Goal: Information Seeking & Learning: Learn about a topic

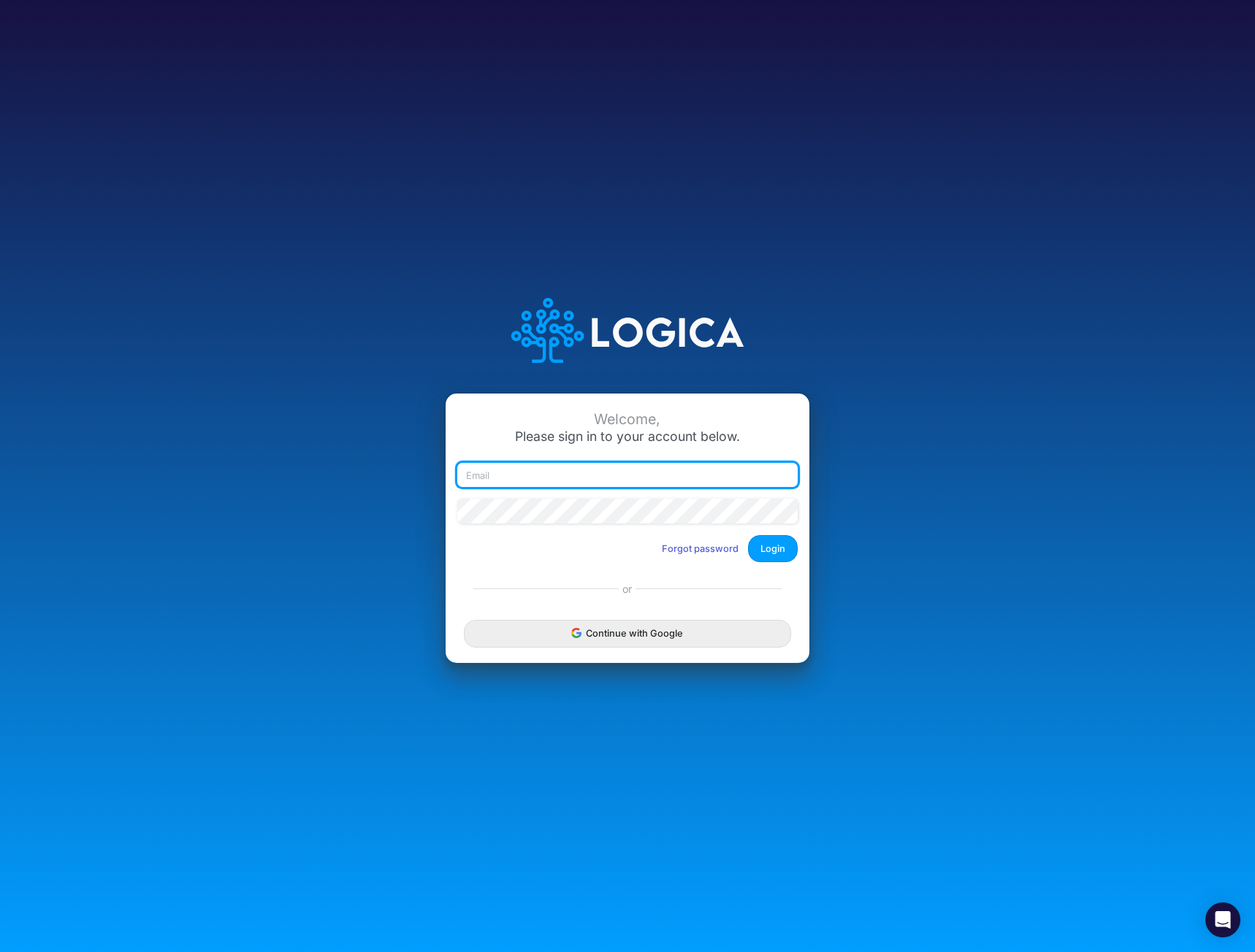
type input "mhaywood@cquencehealth.com"
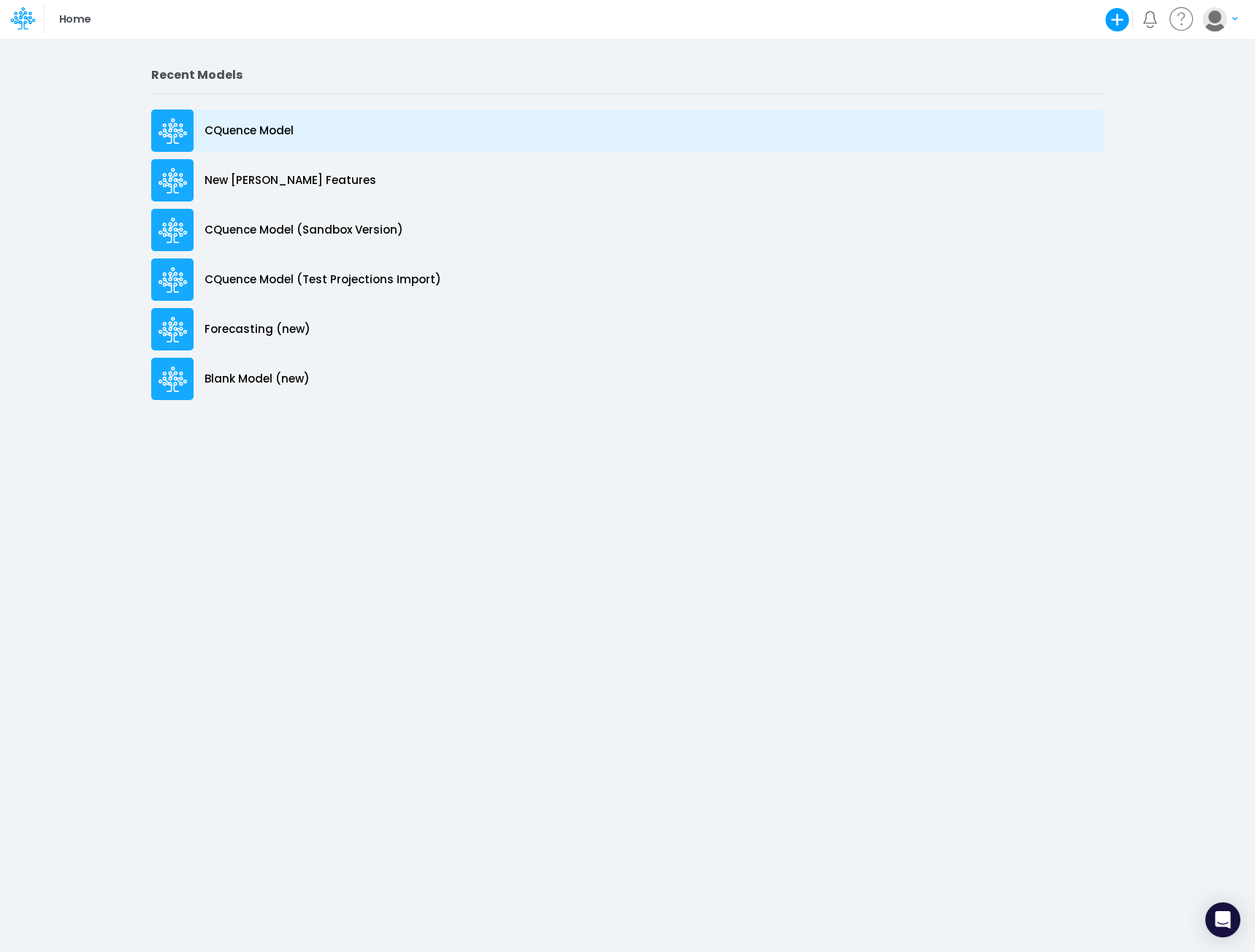
click at [234, 127] on p "CQuence Model" at bounding box center [249, 131] width 89 height 17
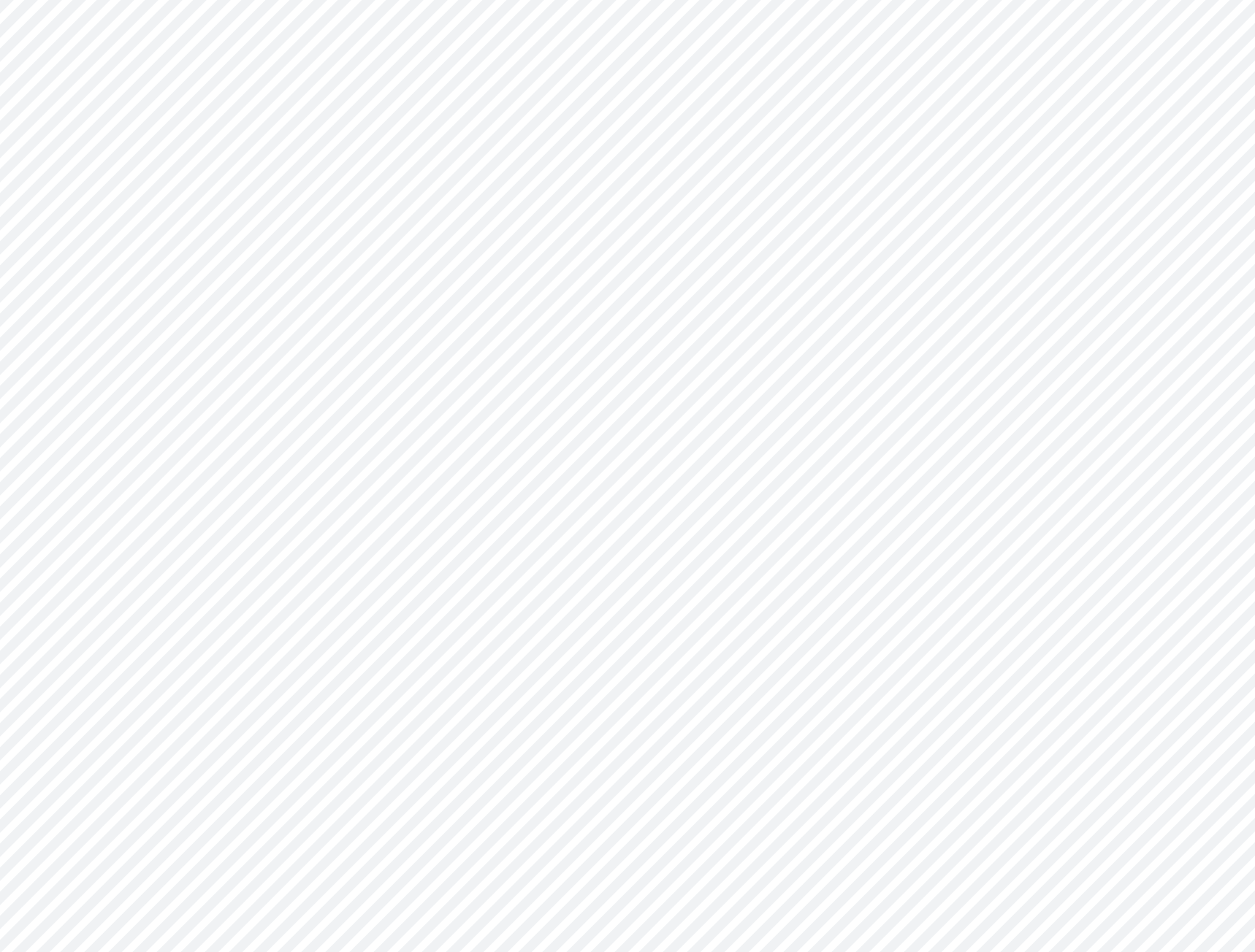
type input "Consolidated All by Month"
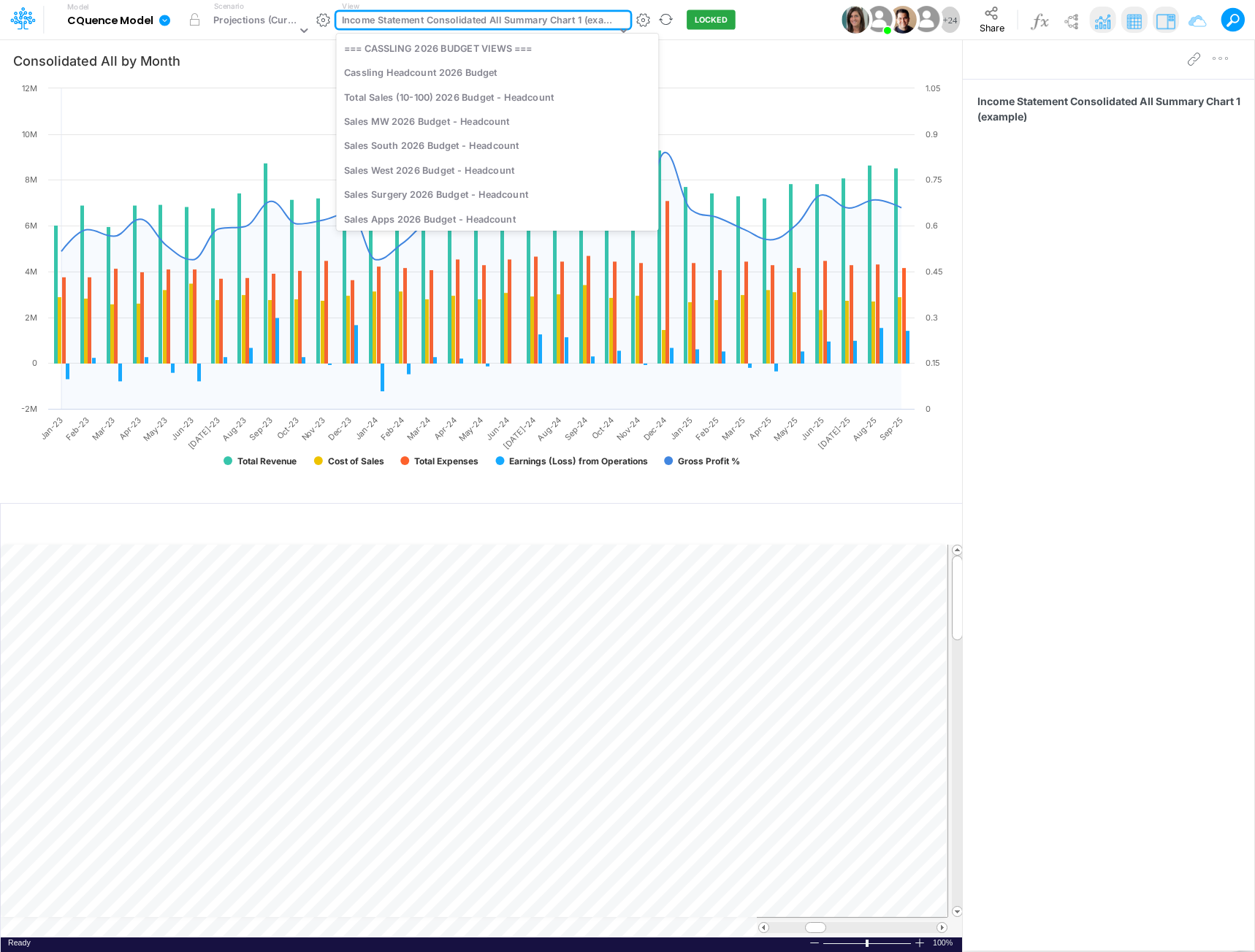
click at [482, 20] on div "Income Statement Consolidated All Summary Chart 1 (example)" at bounding box center [478, 21] width 274 height 17
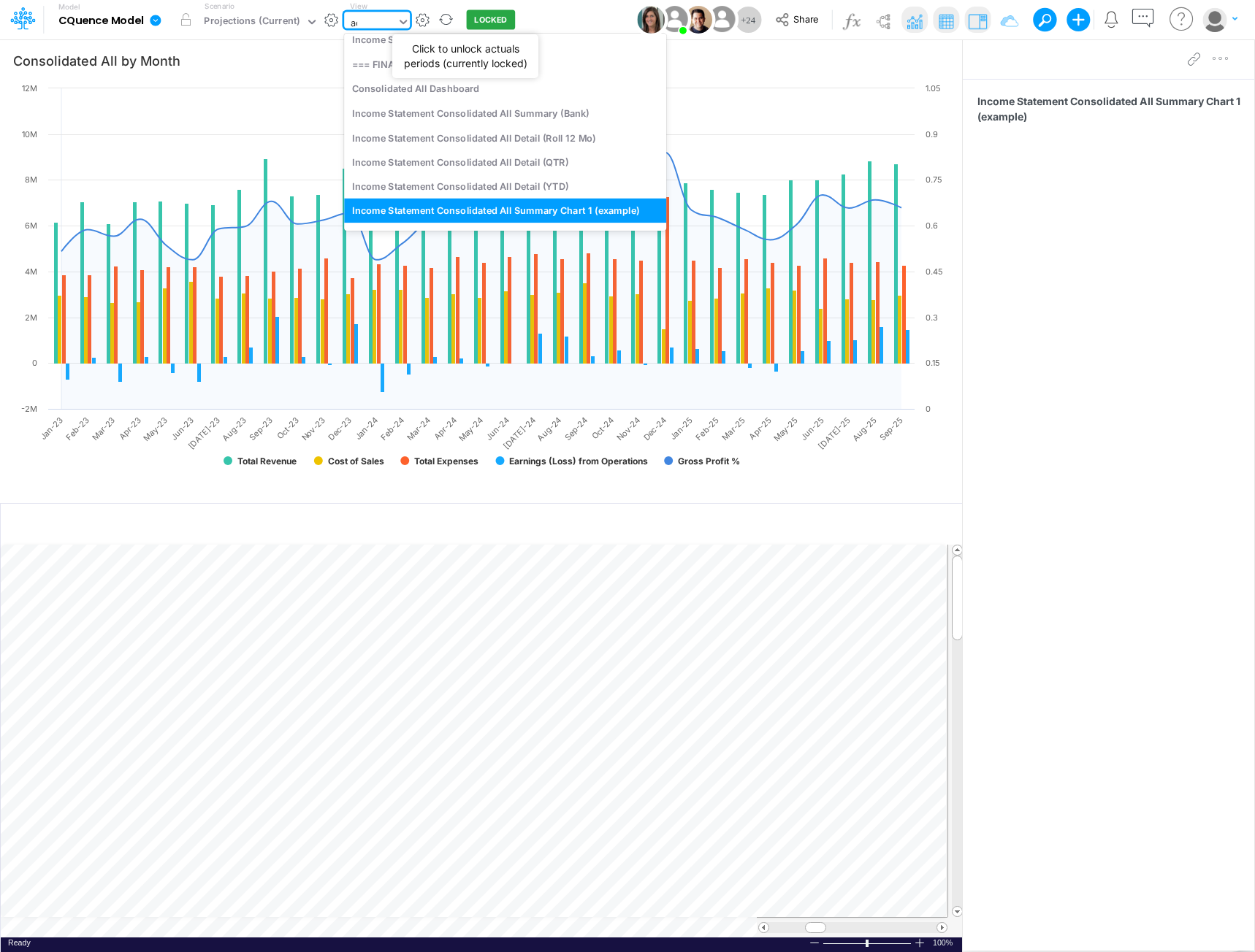
scroll to position [166, 0]
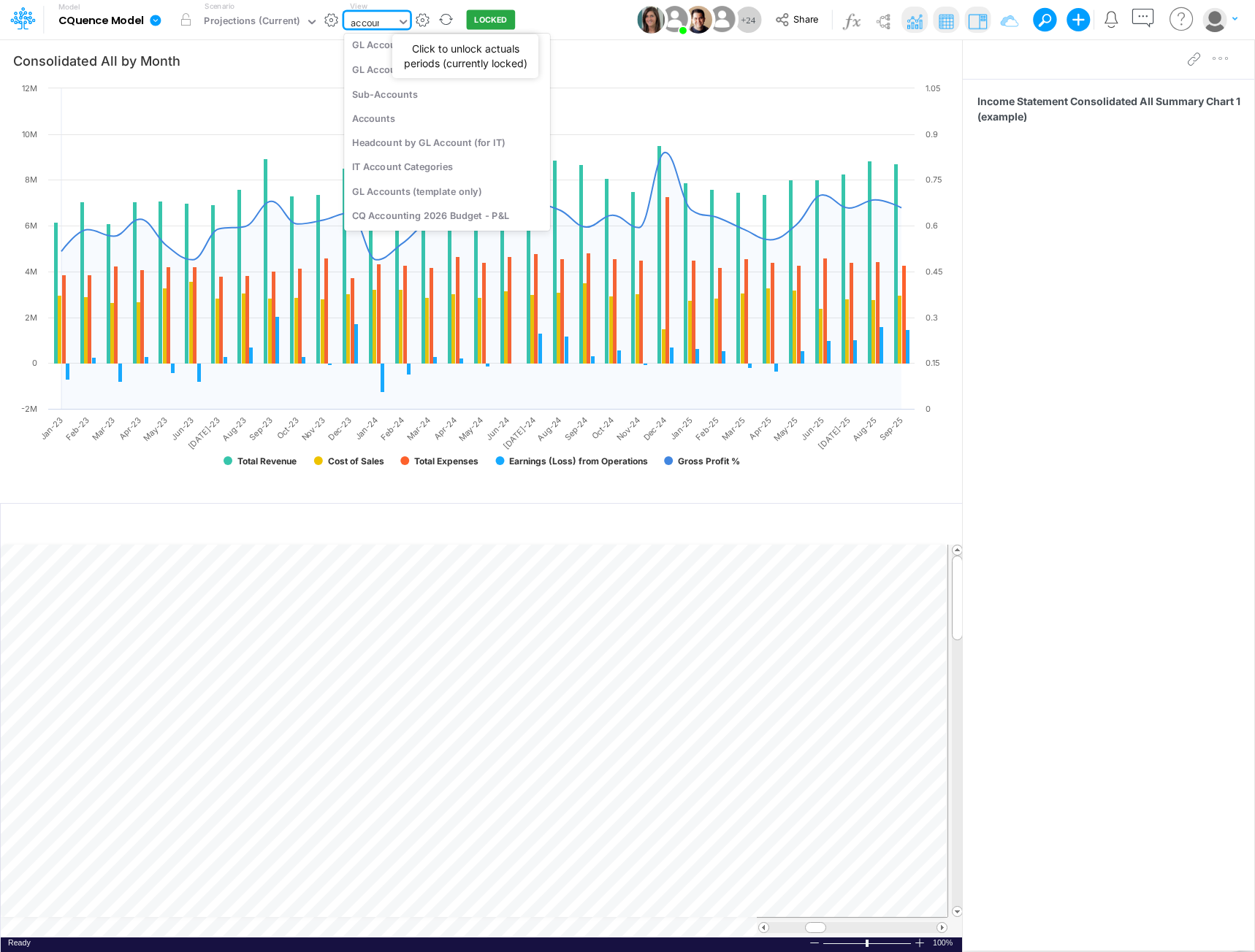
type input "account"
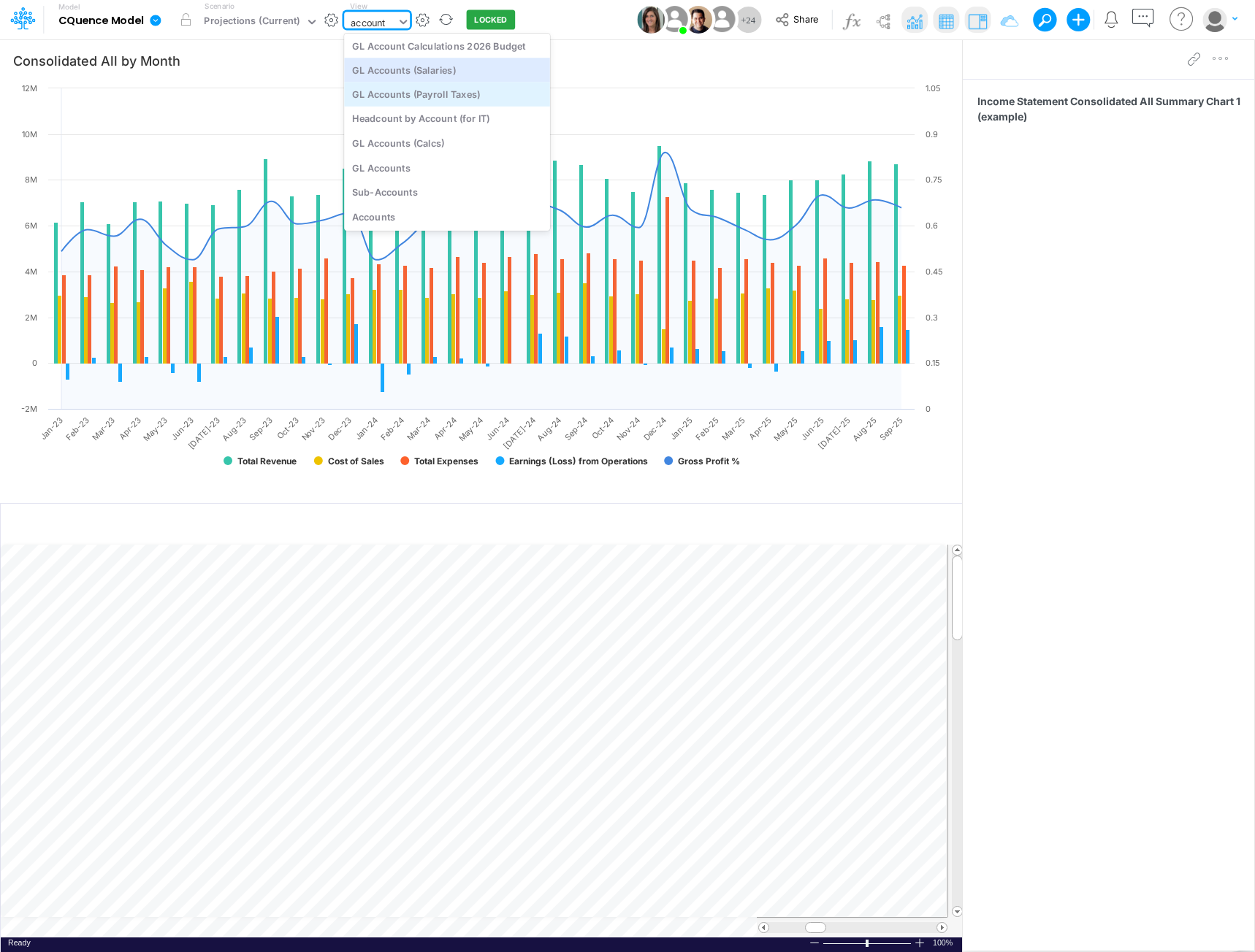
scroll to position [0, 0]
click at [437, 75] on div "CQ Professional Services (Accounting)" at bounding box center [447, 72] width 206 height 24
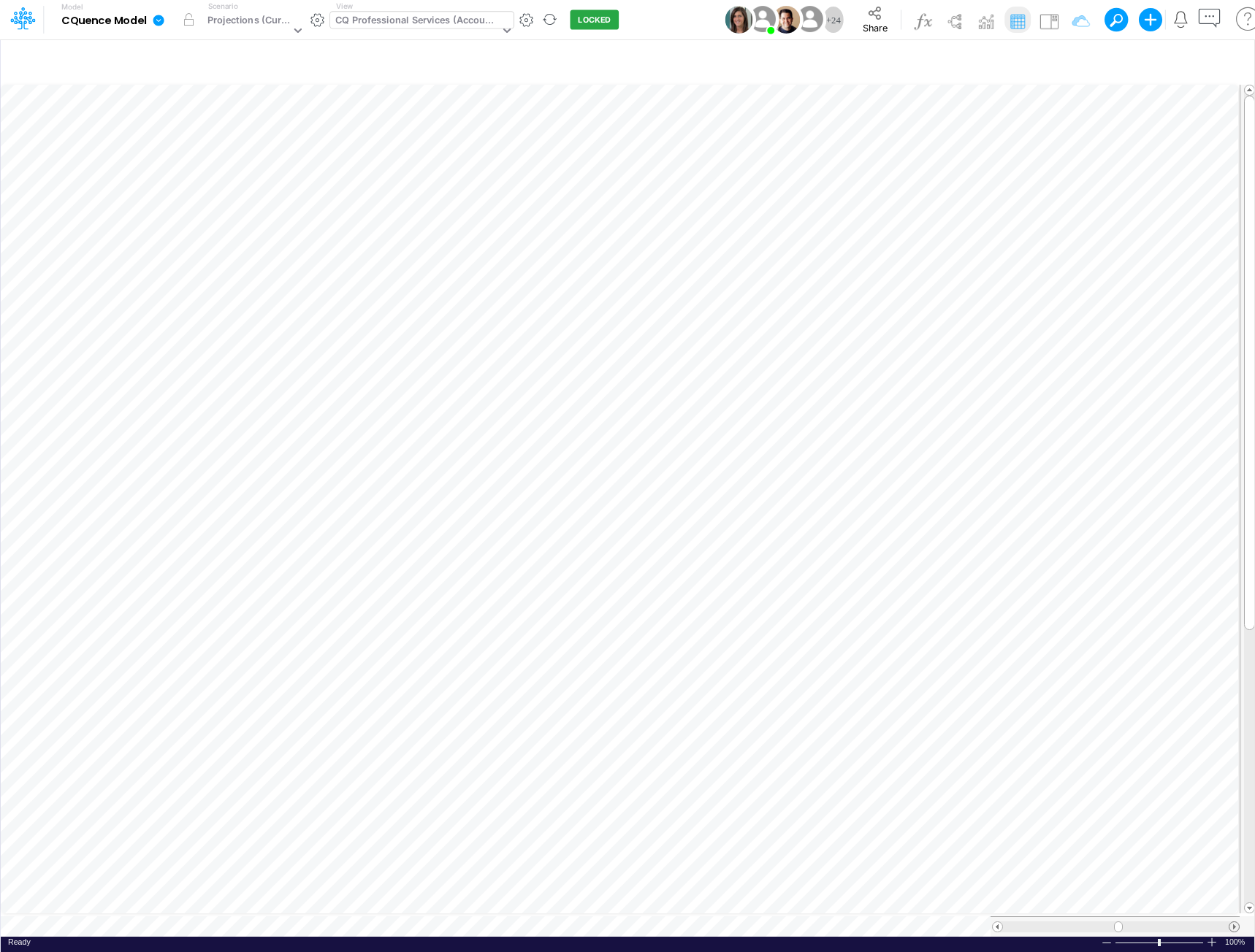
click at [1236, 922] on span at bounding box center [1234, 927] width 9 height 9
click at [1227, 921] on div at bounding box center [1116, 927] width 226 height 11
click at [1225, 921] on div at bounding box center [1116, 927] width 226 height 11
click at [1225, 922] on span at bounding box center [1222, 927] width 9 height 9
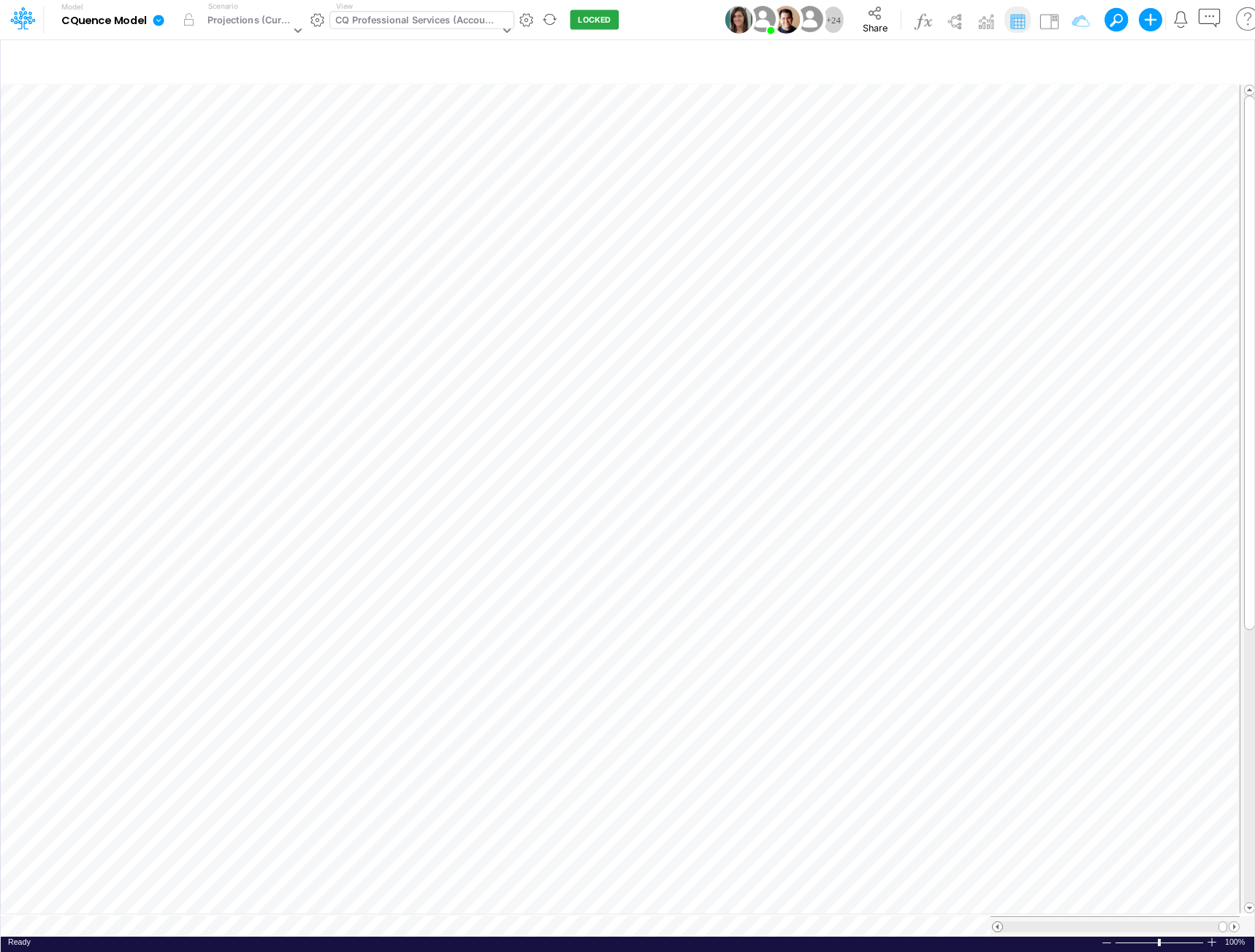
click at [1000, 922] on span at bounding box center [998, 927] width 9 height 9
click at [999, 922] on span at bounding box center [998, 927] width 9 height 9
click at [998, 922] on span at bounding box center [998, 927] width 9 height 9
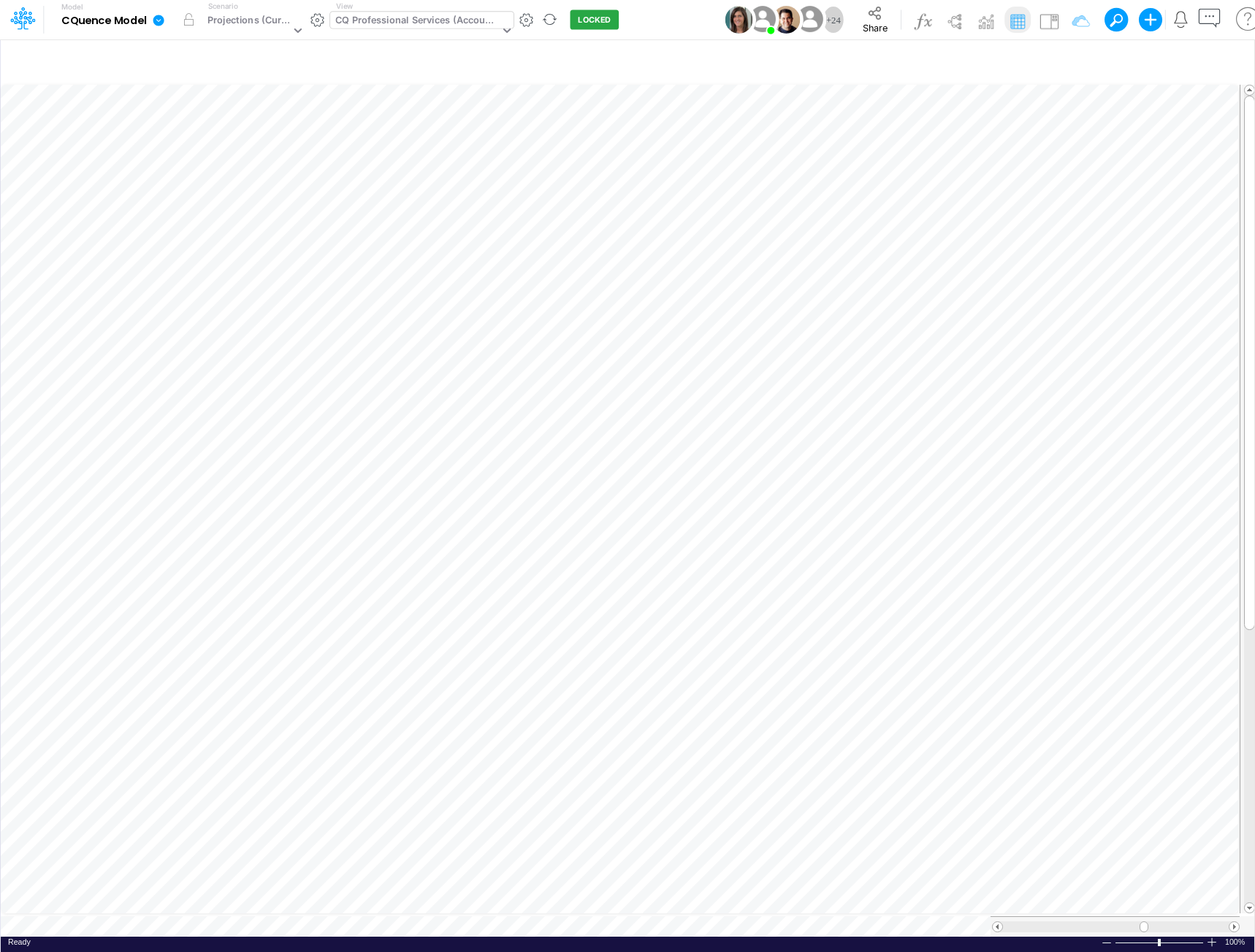
click at [460, 22] on div "CQ Professional Services (Accounting)" at bounding box center [417, 21] width 163 height 17
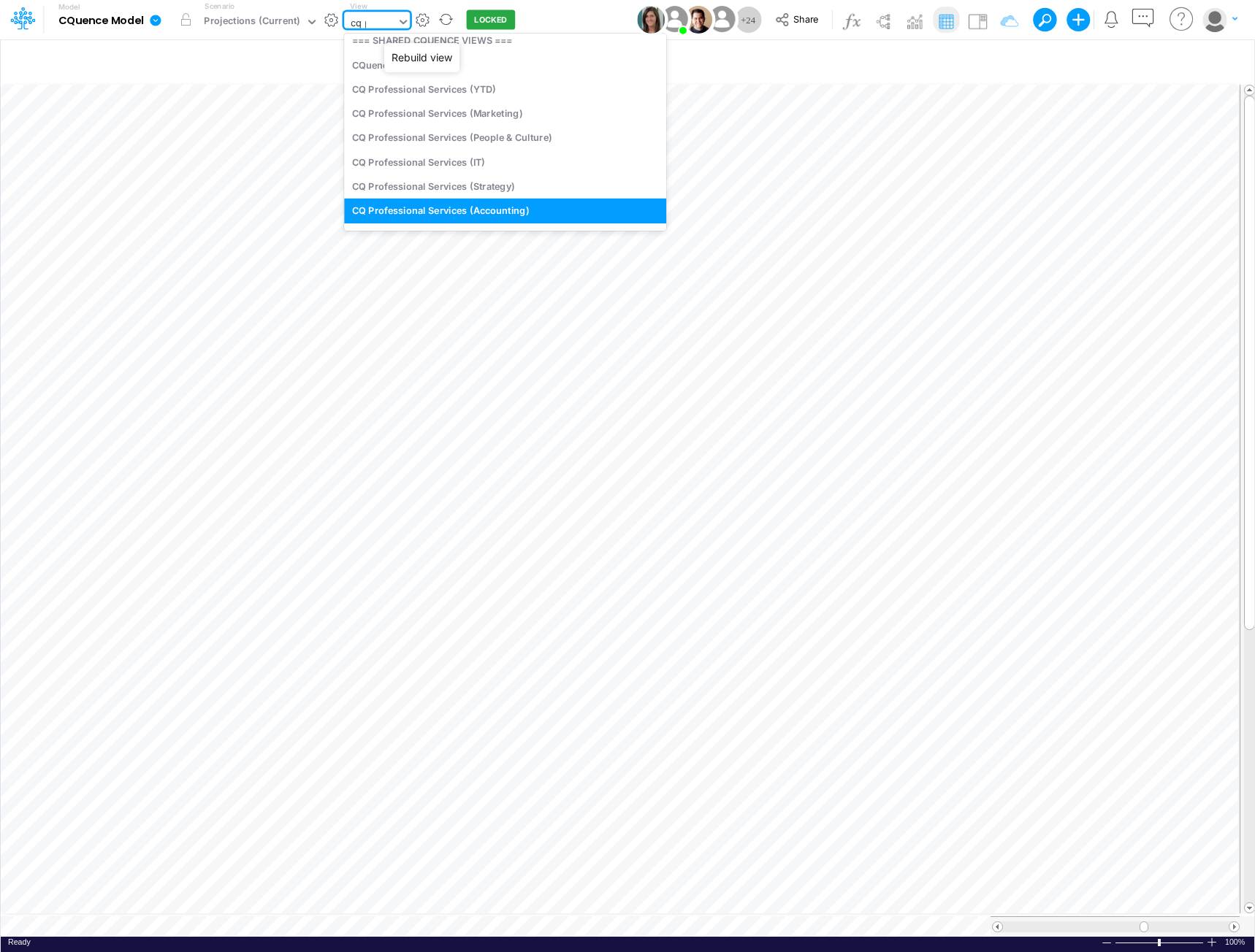
scroll to position [0, 0]
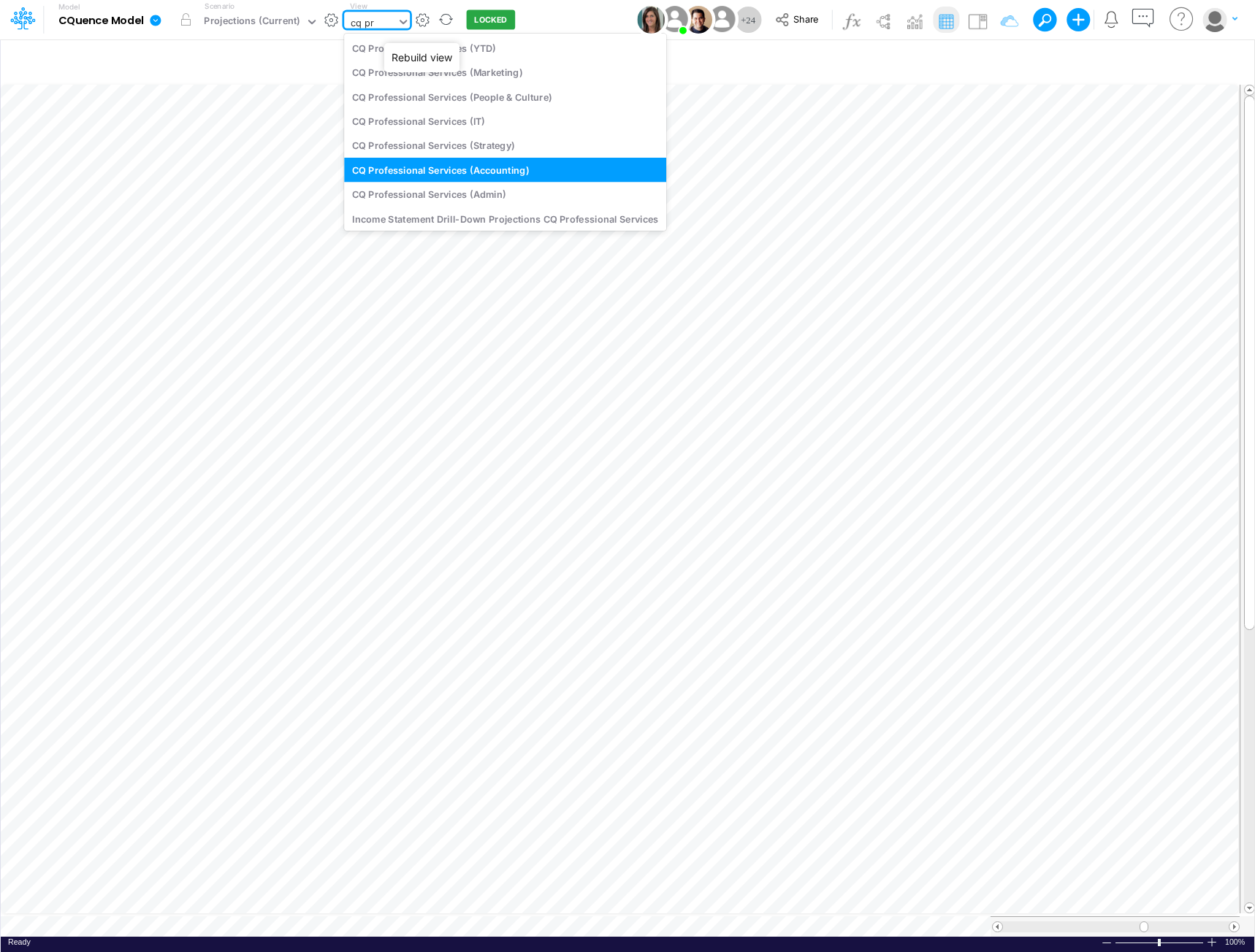
type input "cq pro"
click at [429, 53] on div "CQ Professional Services (YTD)" at bounding box center [504, 48] width 322 height 24
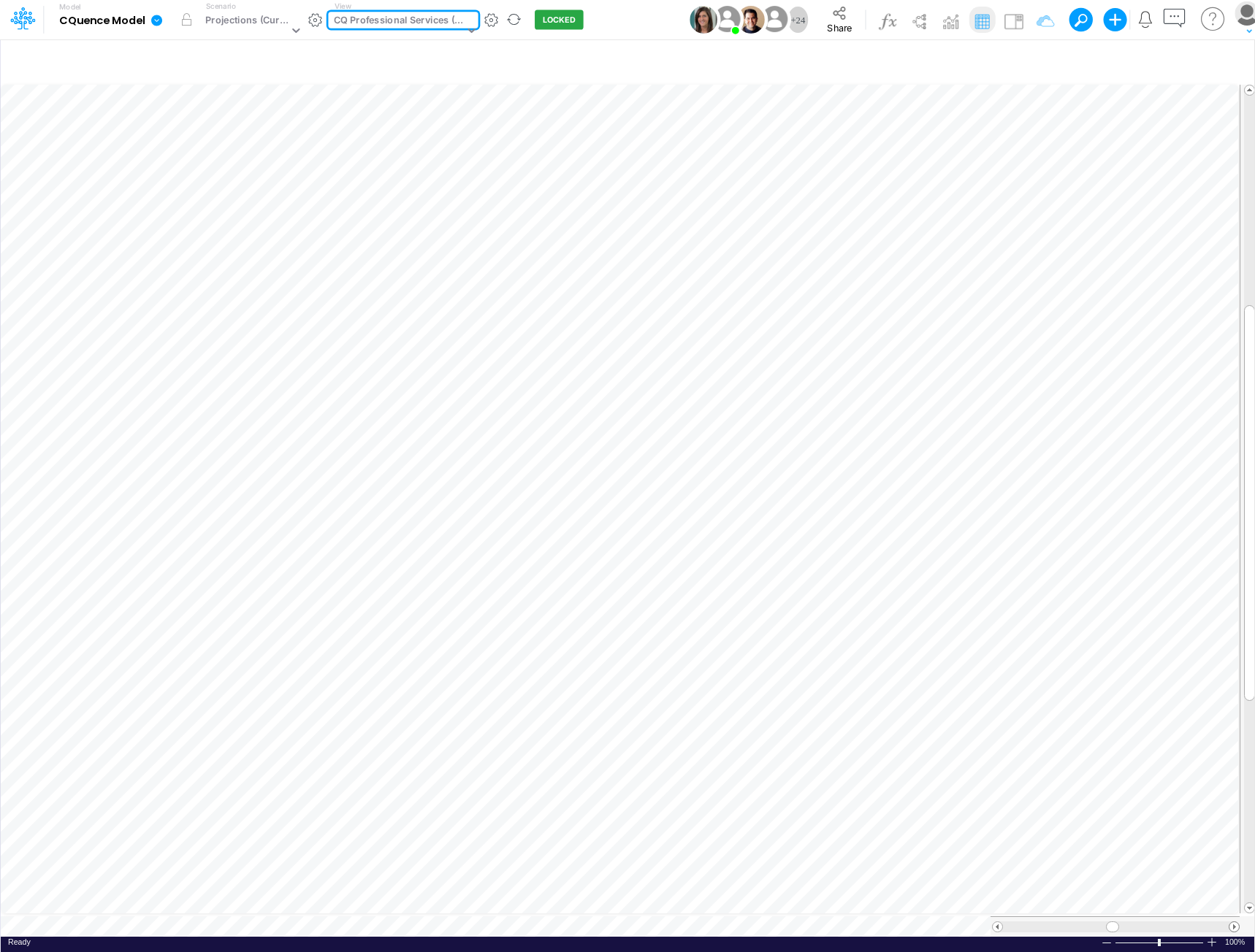
click at [1235, 922] on span at bounding box center [1234, 927] width 9 height 9
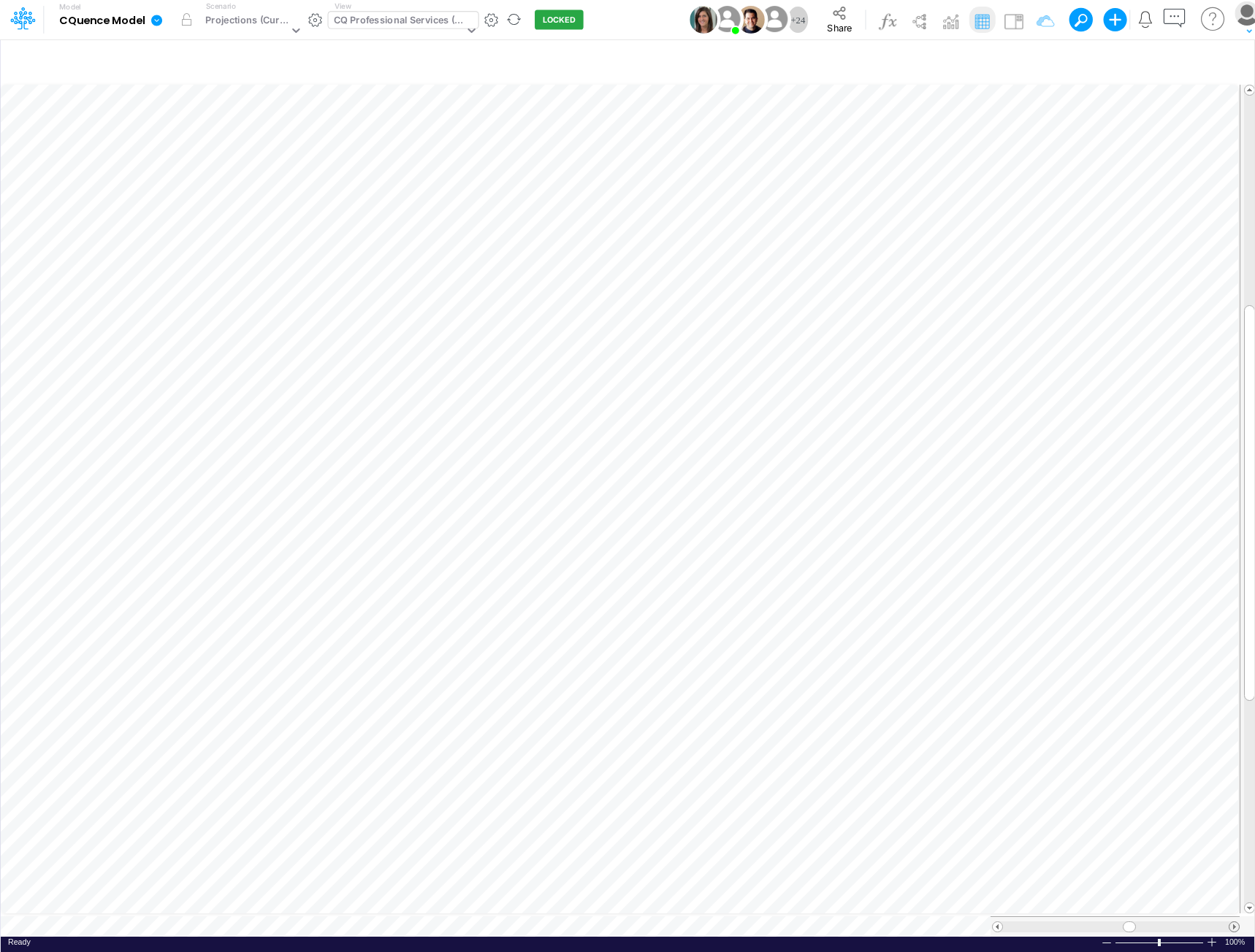
click at [1234, 922] on span at bounding box center [1234, 927] width 9 height 9
click at [429, 23] on div "CQ Professional Services (YTD)" at bounding box center [399, 21] width 130 height 17
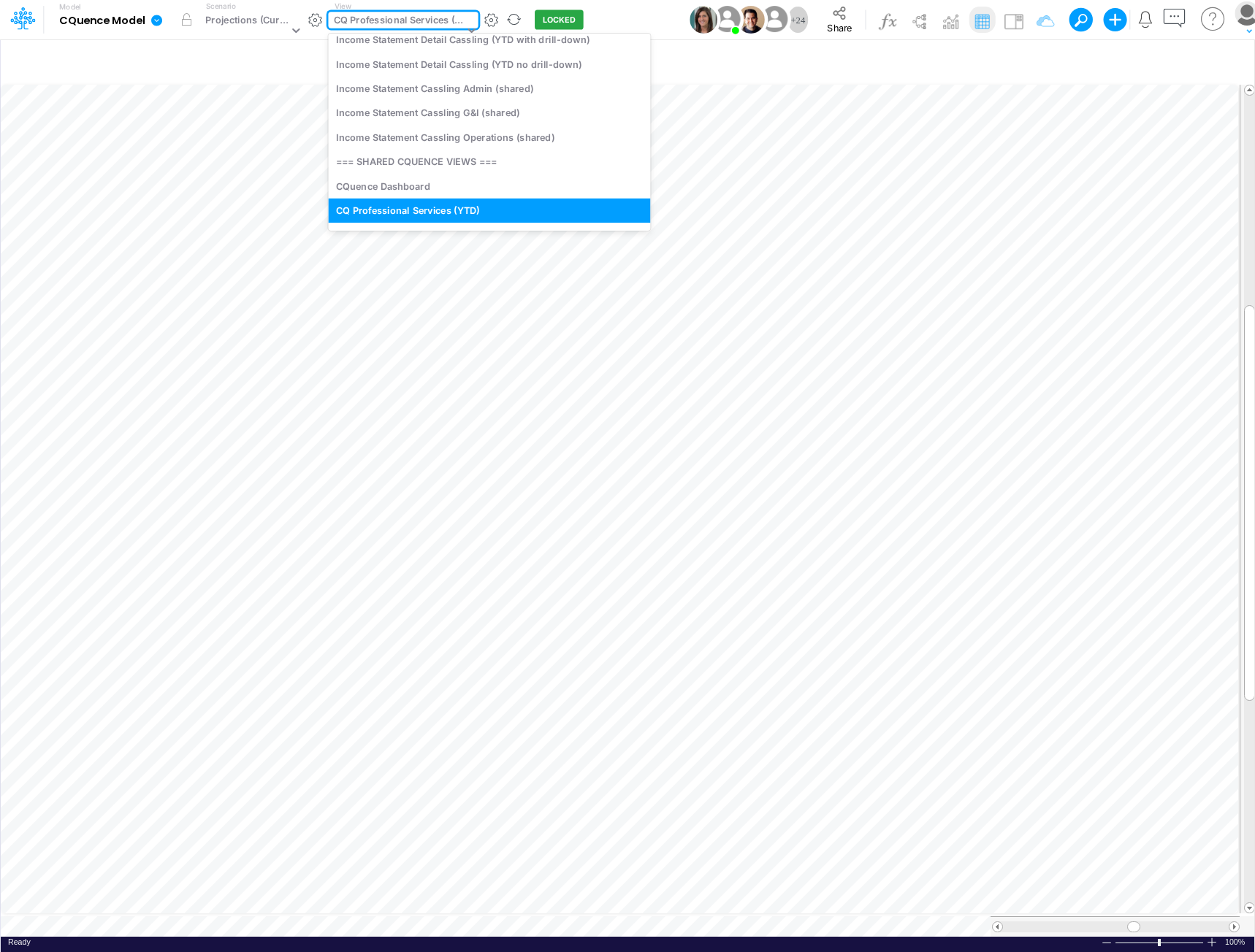
scroll to position [0, 0]
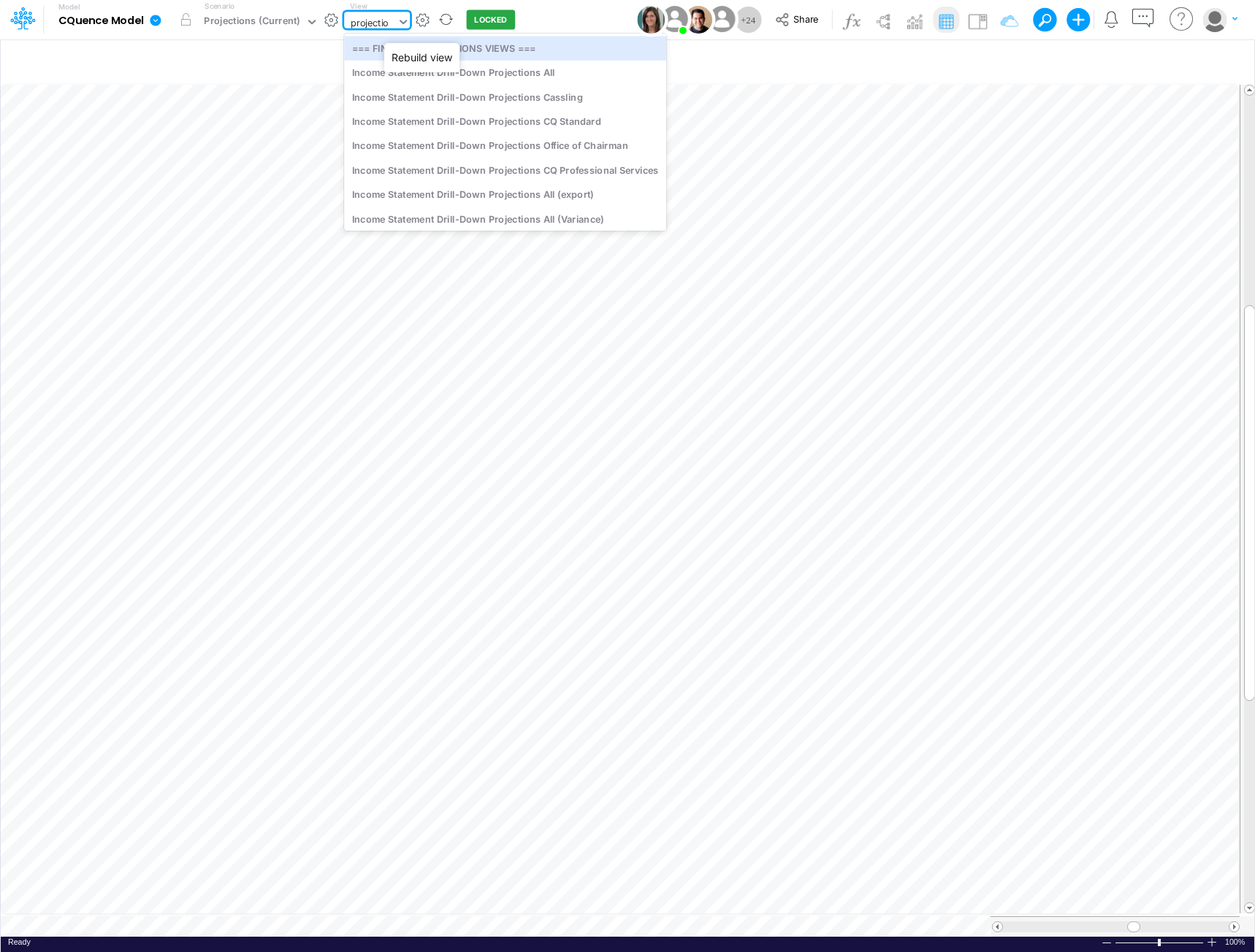
type input "projection"
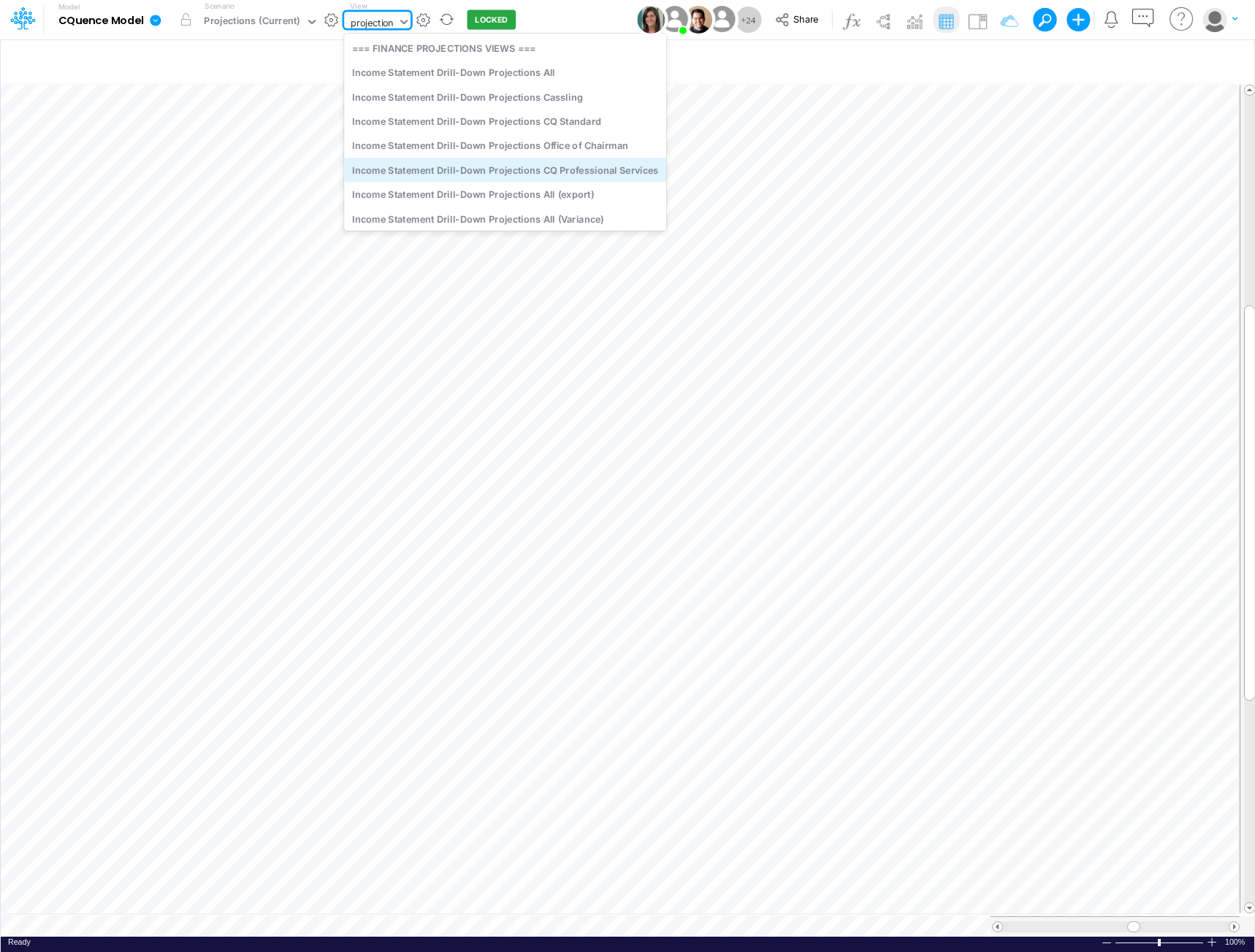
click at [495, 169] on div "Income Statement Drill-Down Projections CQ Professional Services" at bounding box center [504, 170] width 322 height 24
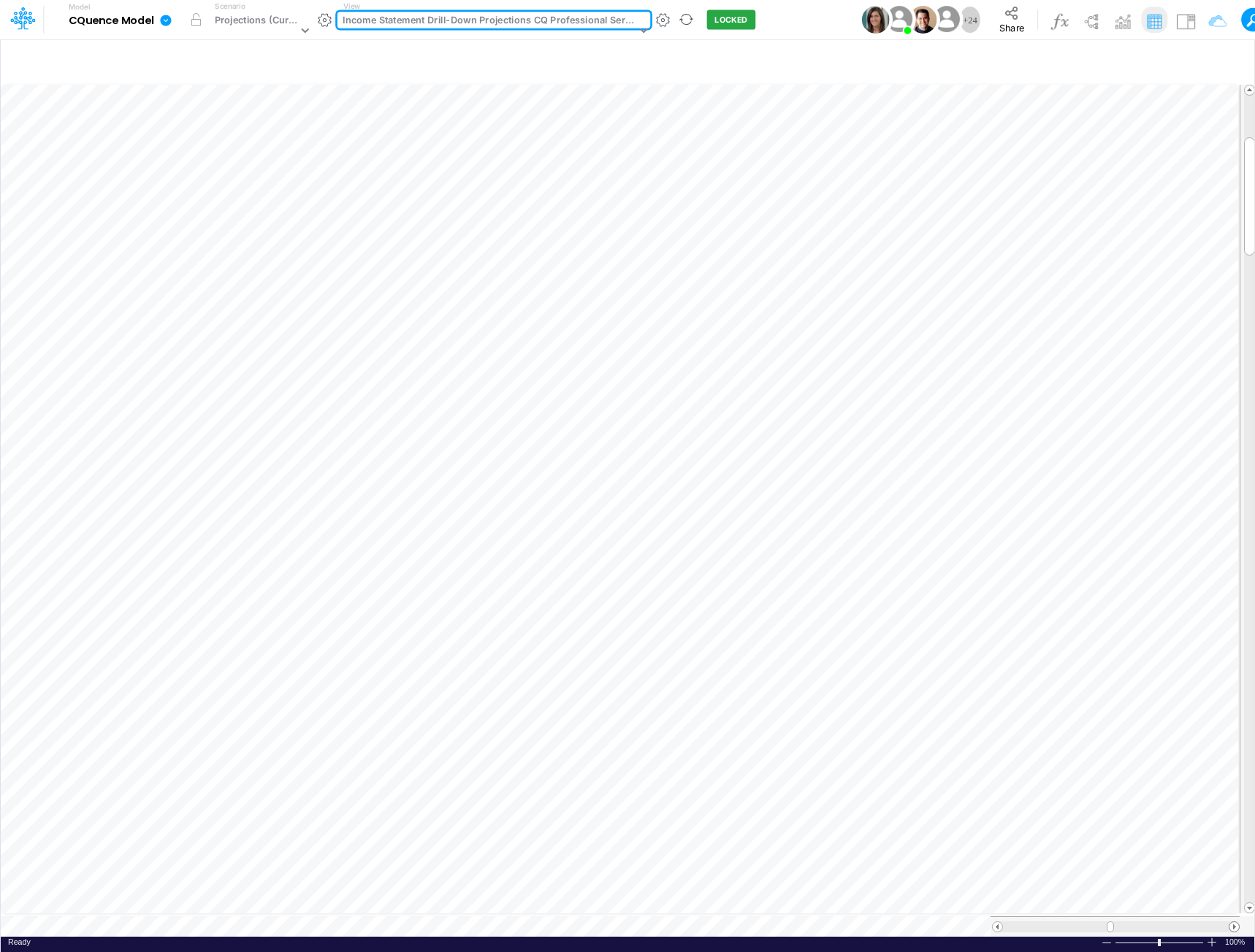
click at [1235, 922] on span at bounding box center [1234, 927] width 9 height 9
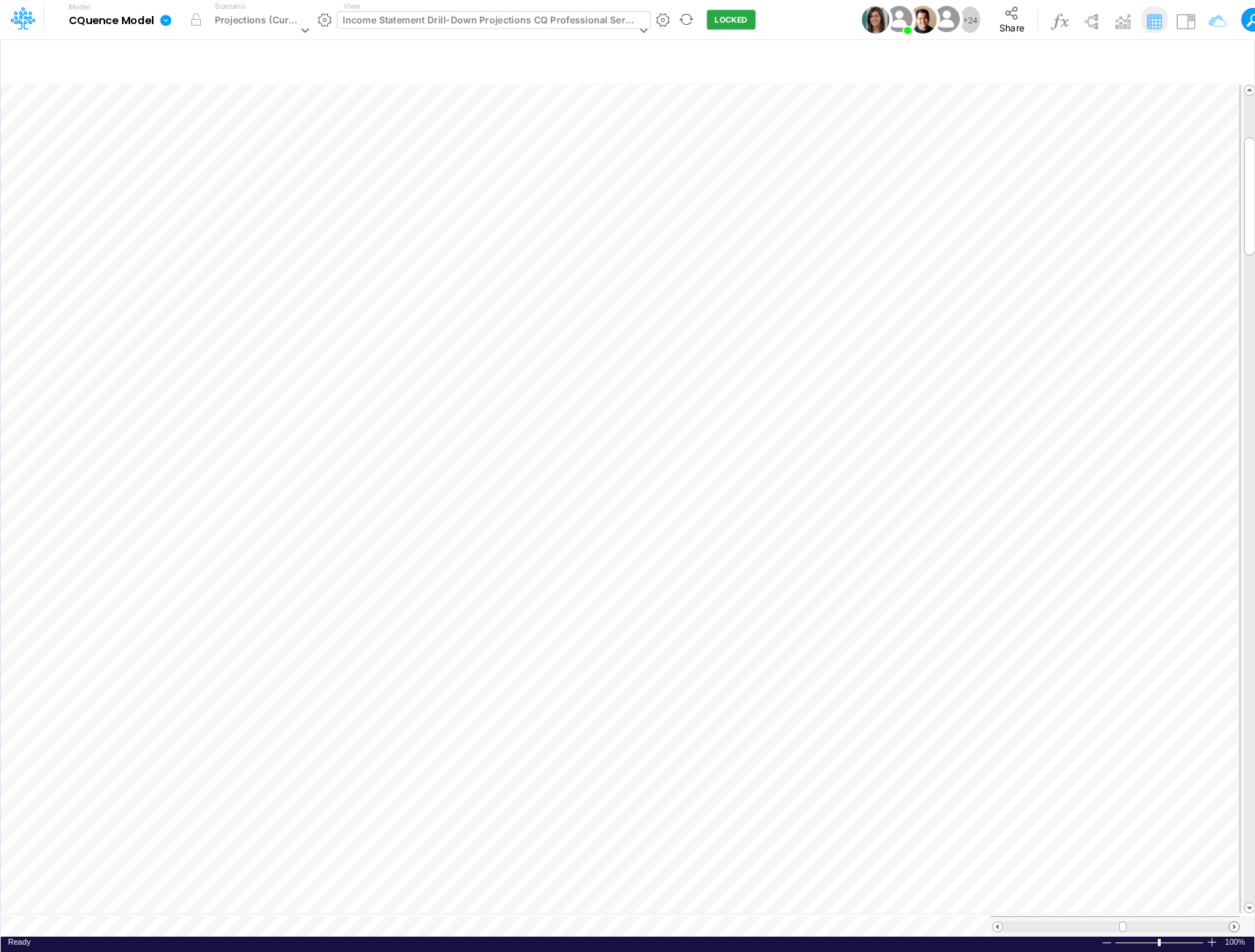
click at [1235, 922] on span at bounding box center [1234, 927] width 9 height 9
click at [1235, 922] on span at bounding box center [1234, 927] width 9 height 9
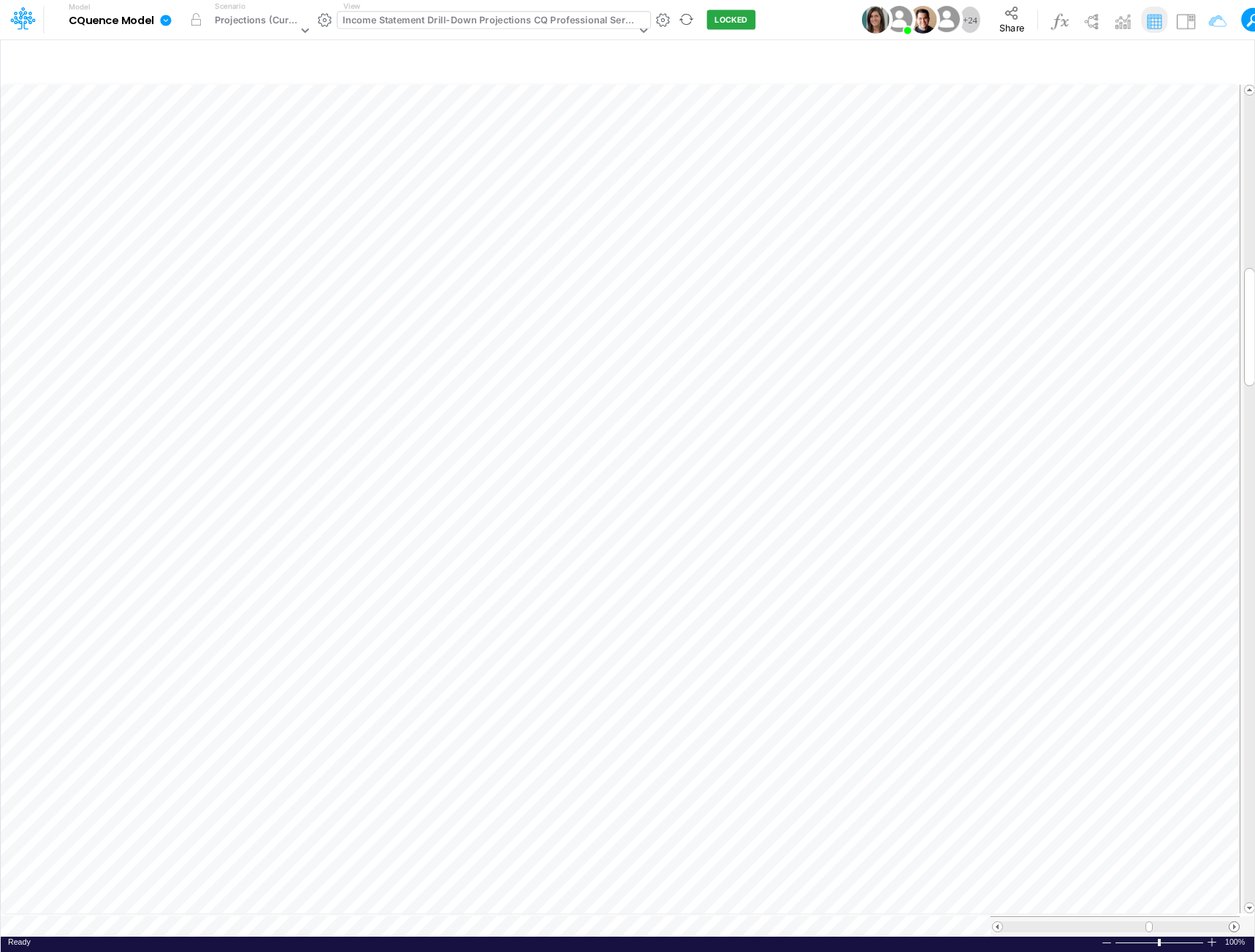
click at [1232, 922] on span at bounding box center [1234, 927] width 9 height 9
click at [1235, 422] on tr at bounding box center [628, 499] width 1255 height 835
drag, startPoint x: 1248, startPoint y: 203, endPoint x: 1249, endPoint y: 480, distance: 277.0
click at [1249, 480] on div at bounding box center [1249, 476] width 11 height 118
drag, startPoint x: 1246, startPoint y: 222, endPoint x: 1243, endPoint y: 330, distance: 108.0
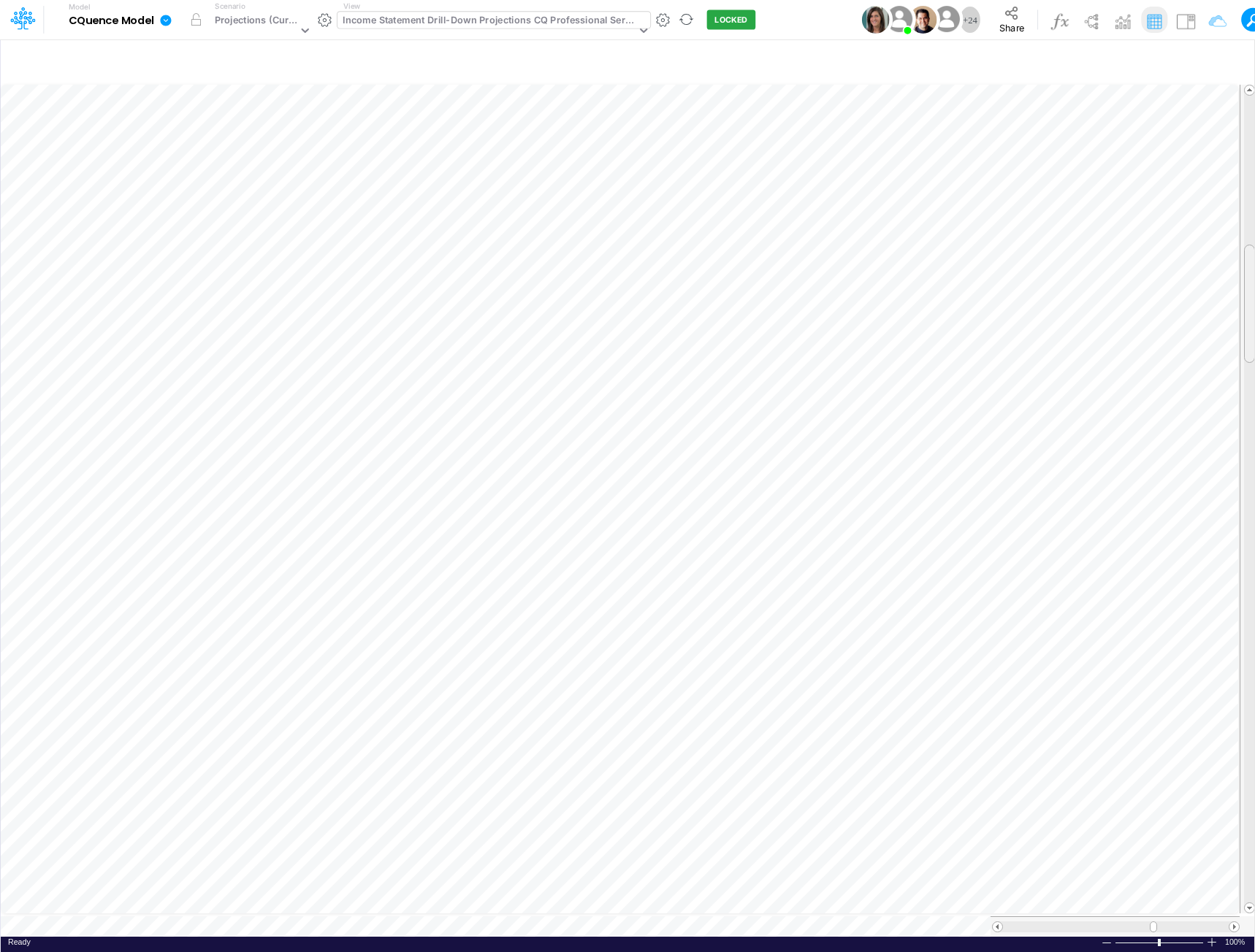
click at [1243, 330] on div at bounding box center [1247, 499] width 16 height 828
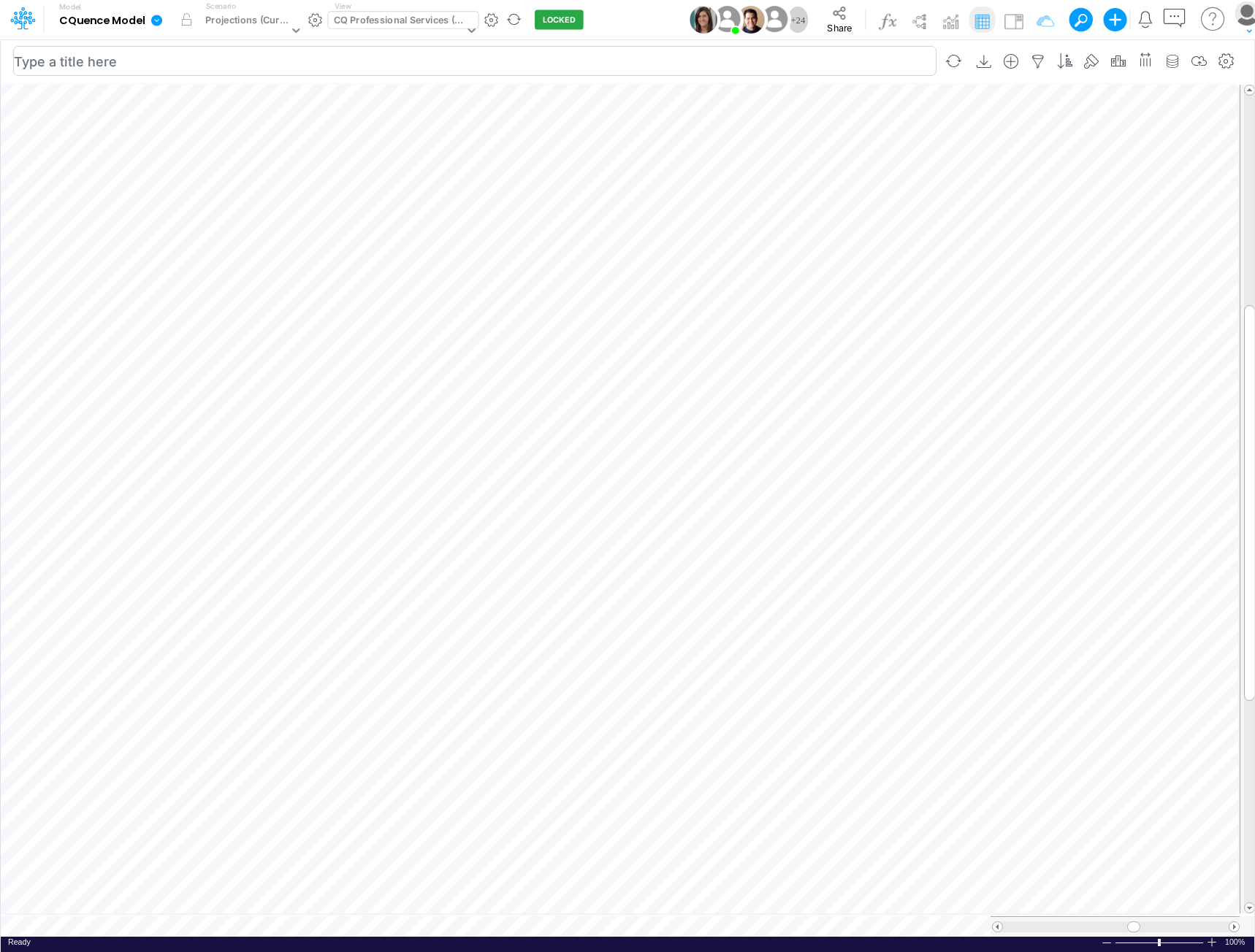
scroll to position [7, 0]
drag, startPoint x: 1248, startPoint y: 244, endPoint x: 1248, endPoint y: 359, distance: 115.0
click at [1248, 359] on div at bounding box center [1249, 408] width 11 height 396
drag, startPoint x: 1245, startPoint y: 537, endPoint x: 1249, endPoint y: 207, distance: 330.0
click at [1249, 207] on div at bounding box center [1249, 293] width 11 height 396
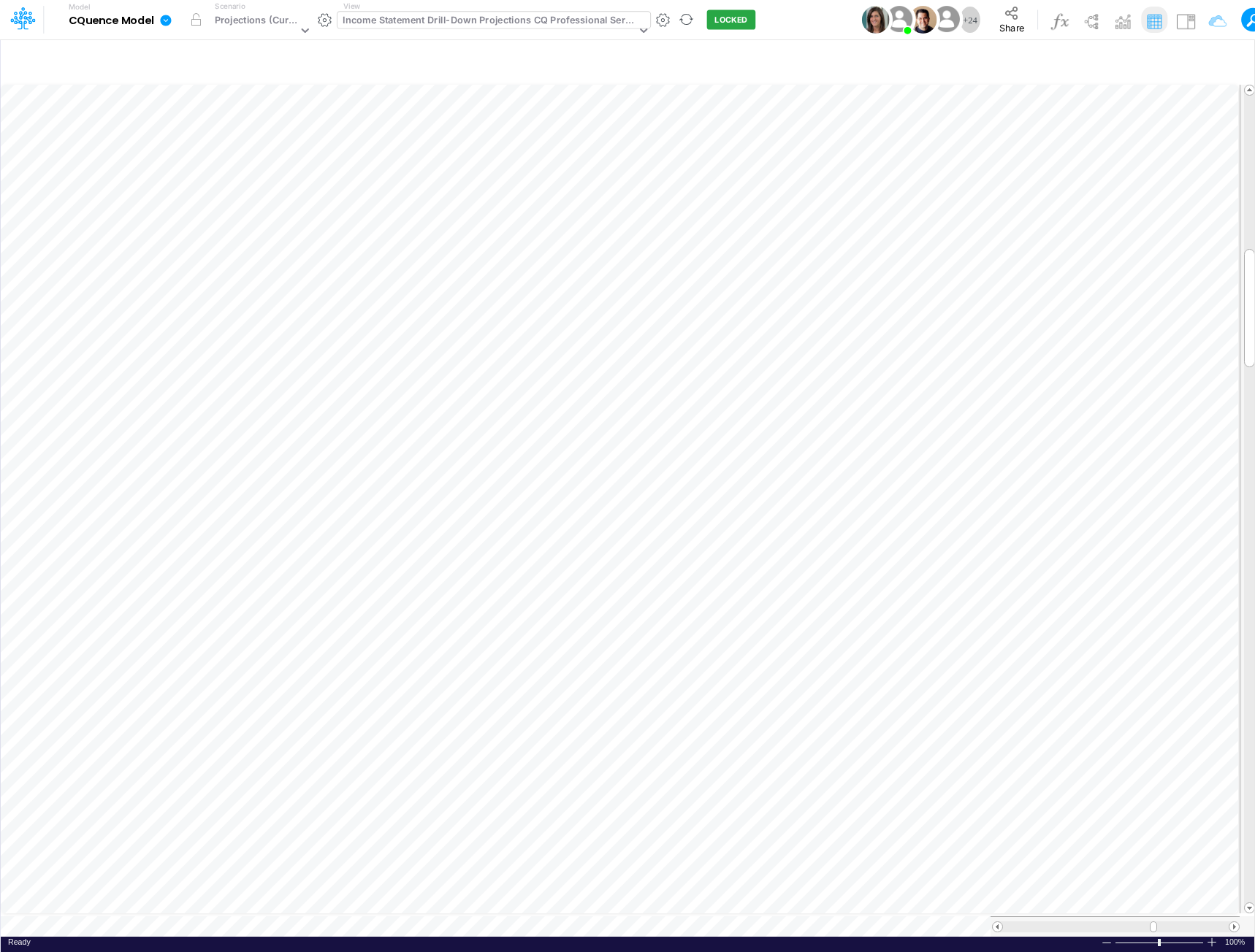
scroll to position [7, 0]
drag, startPoint x: 1247, startPoint y: 323, endPoint x: 1241, endPoint y: 175, distance: 148.1
click at [1241, 175] on div at bounding box center [1247, 499] width 16 height 828
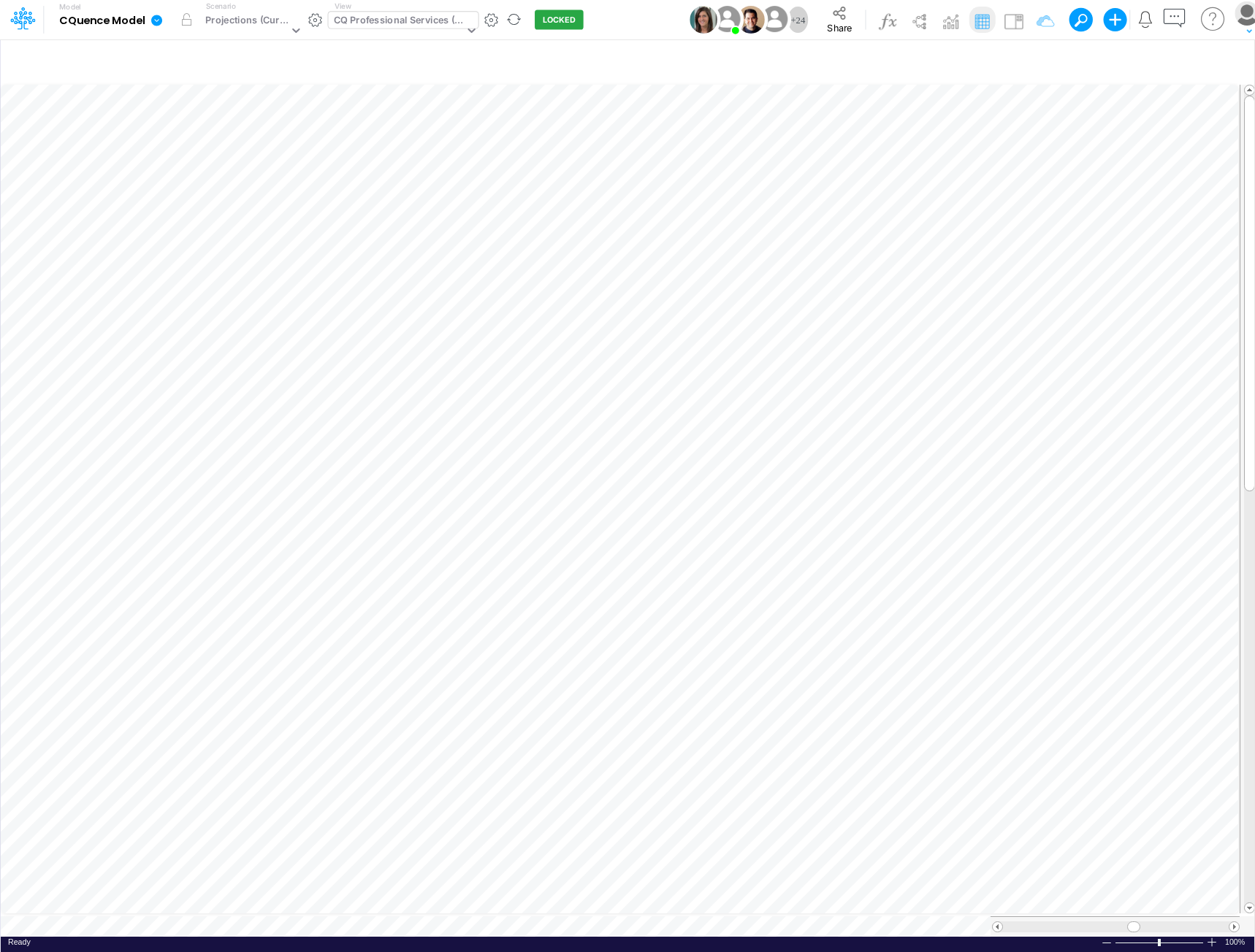
scroll to position [7, 0]
drag, startPoint x: 1248, startPoint y: 354, endPoint x: 1272, endPoint y: 489, distance: 137.1
click at [1254, 489] on html "Model CQuence Model Edit model settings Duplicate Import QuickBooks QuickBooks …" at bounding box center [627, 476] width 1255 height 952
